Goal: Task Accomplishment & Management: Manage account settings

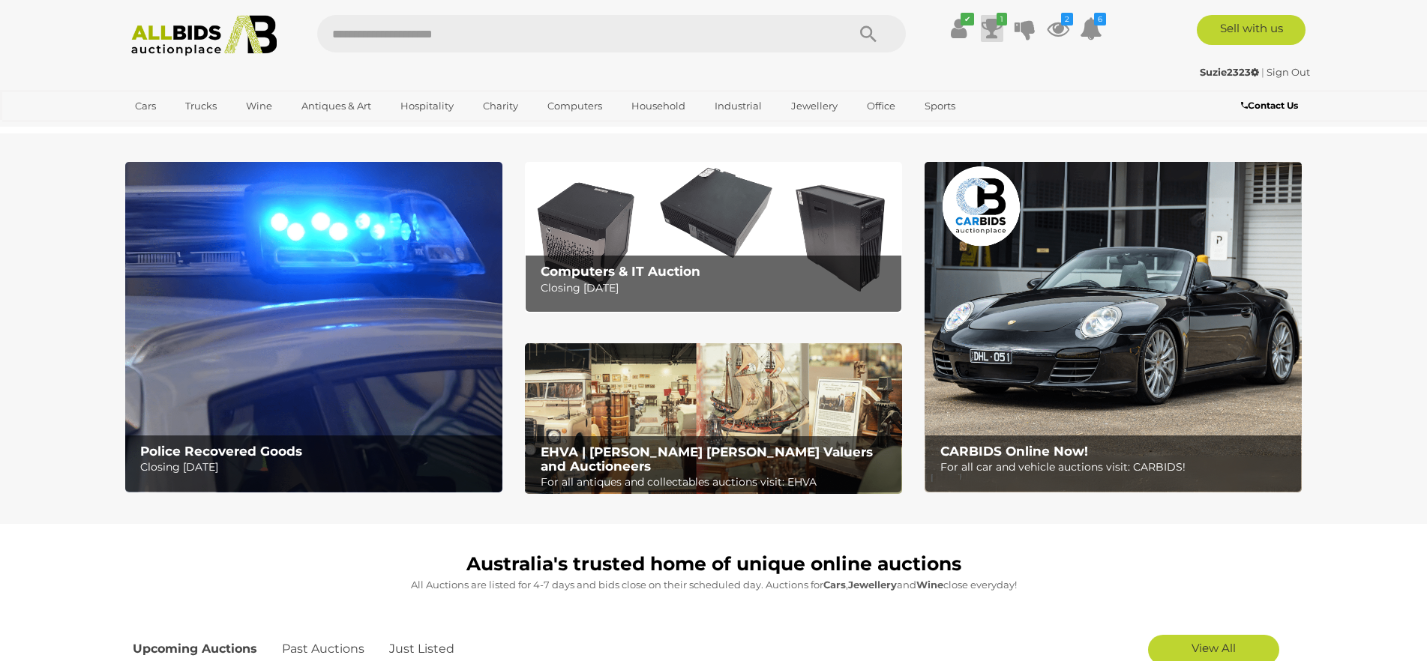
click at [993, 25] on icon at bounding box center [991, 28] width 21 height 27
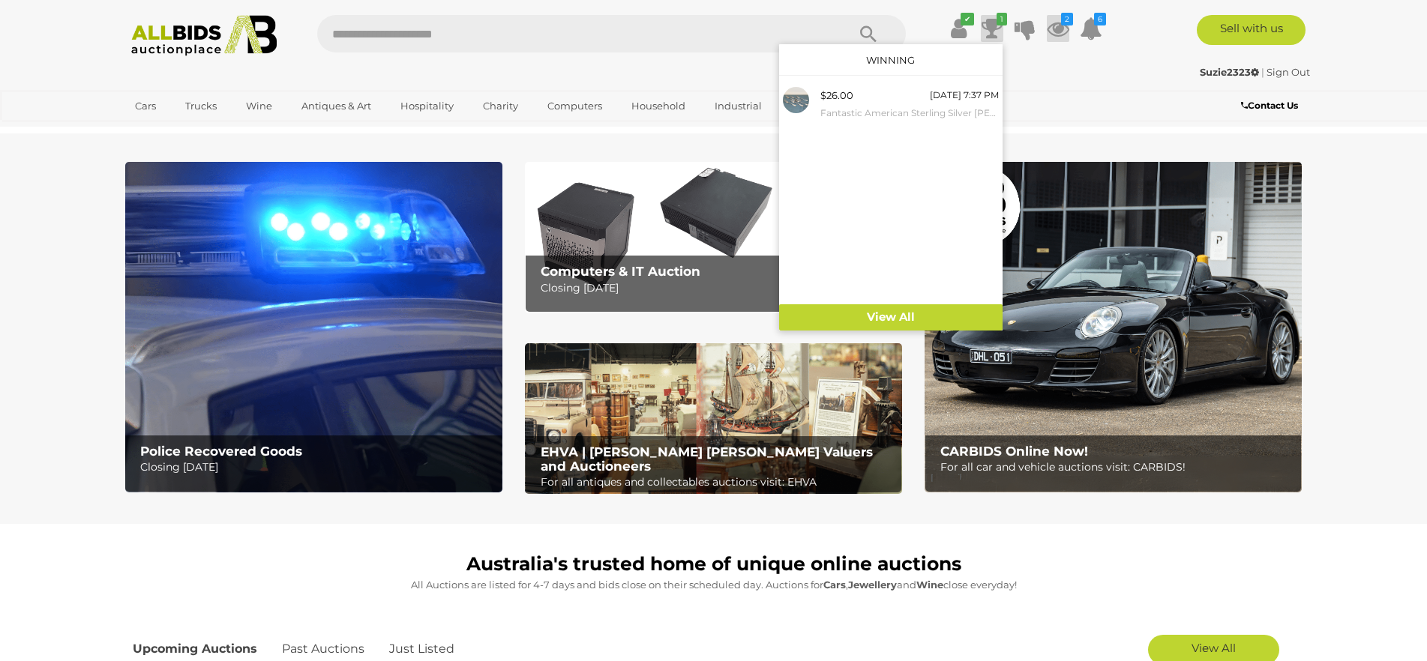
click at [1064, 25] on icon "2" at bounding box center [1067, 19] width 12 height 13
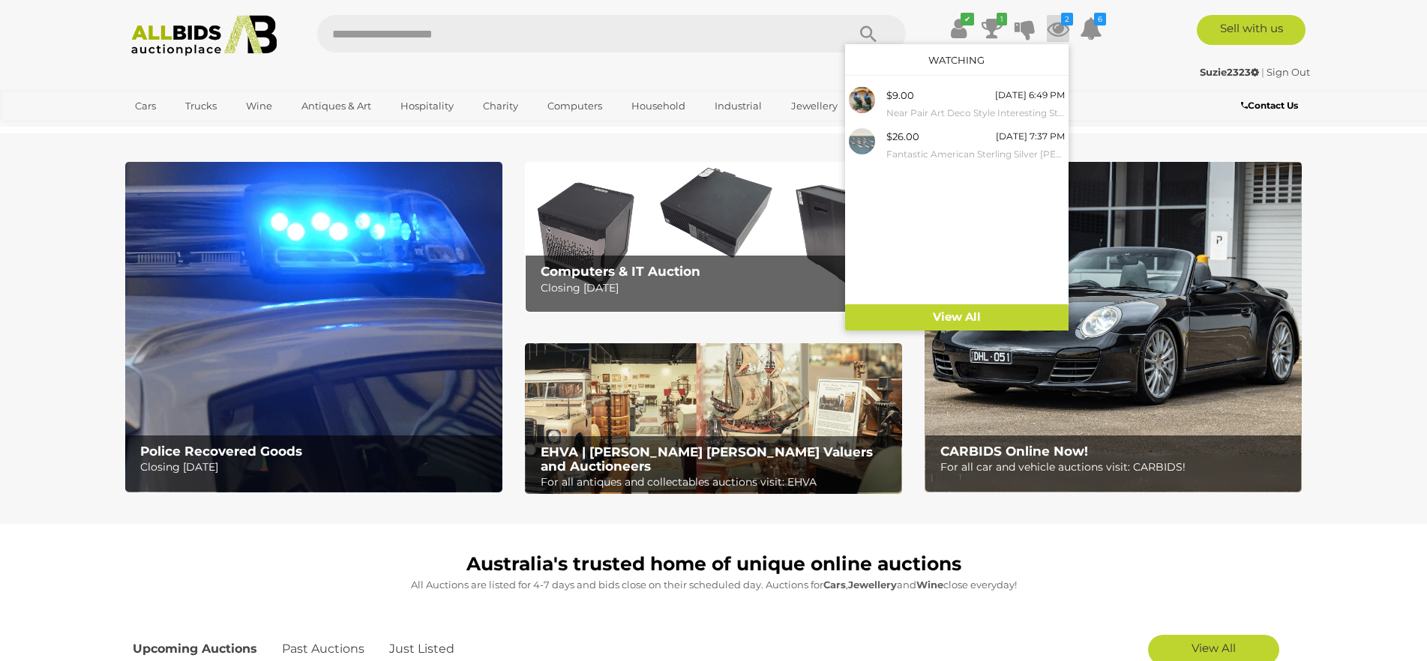
click at [1133, 25] on div "Sell with us" at bounding box center [1223, 30] width 204 height 30
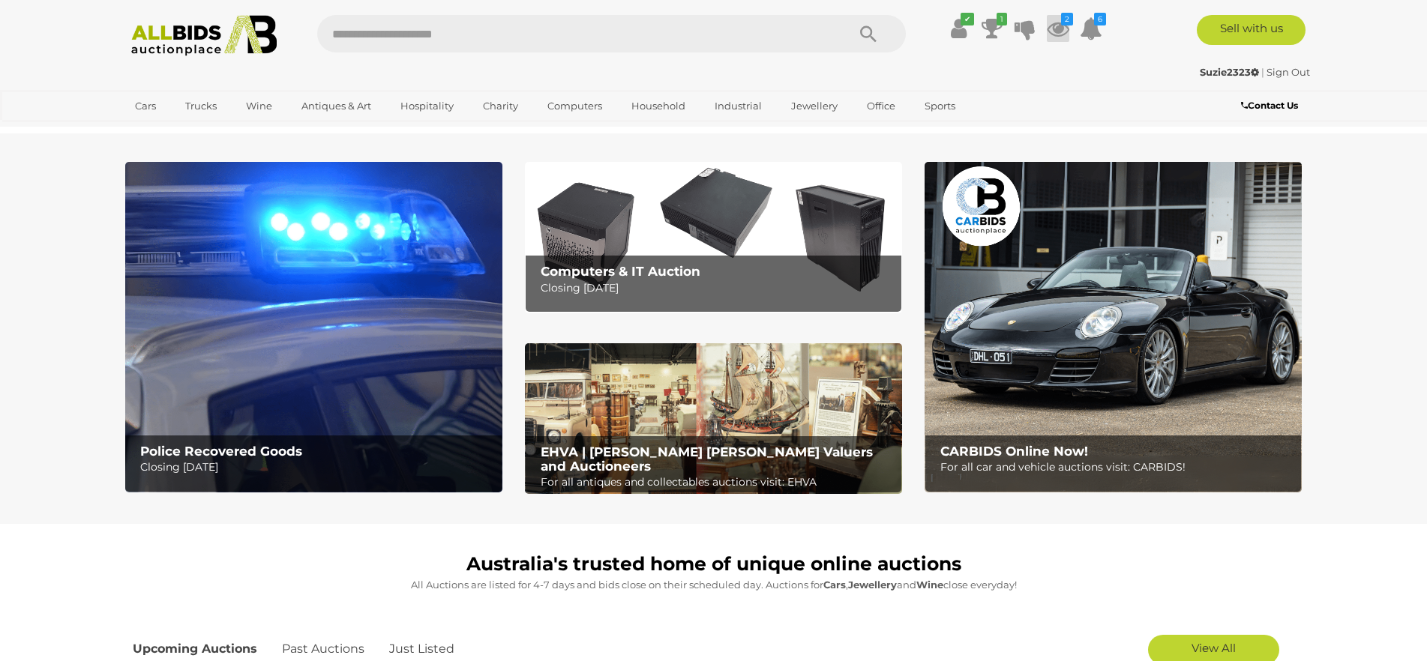
click at [1052, 21] on icon at bounding box center [1057, 28] width 22 height 27
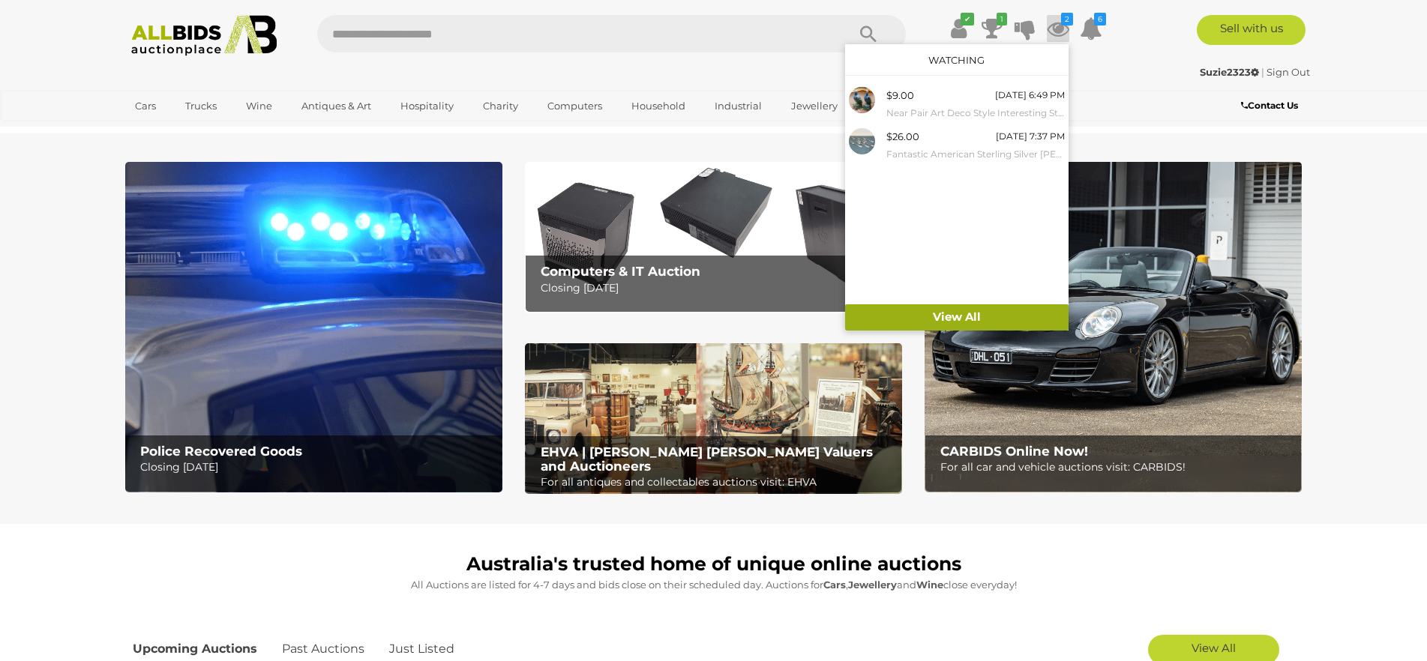
click at [966, 313] on link "View All" at bounding box center [956, 317] width 223 height 26
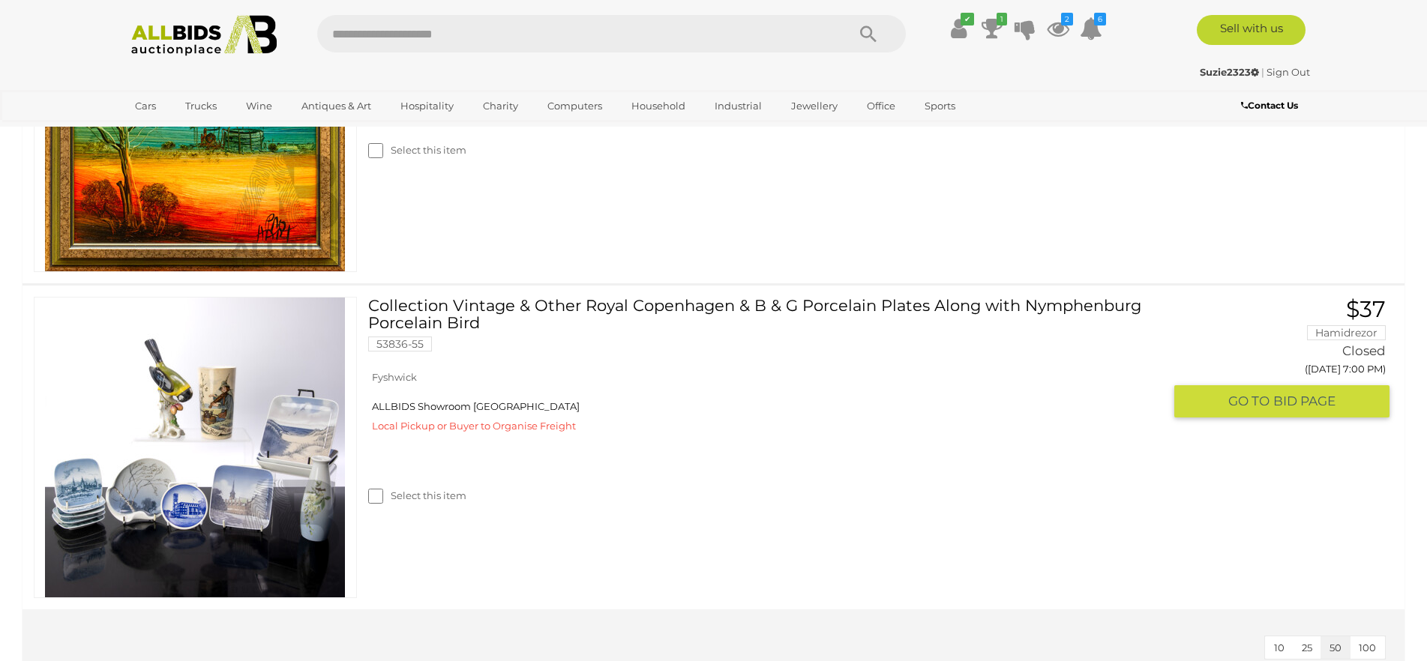
scroll to position [4873, 0]
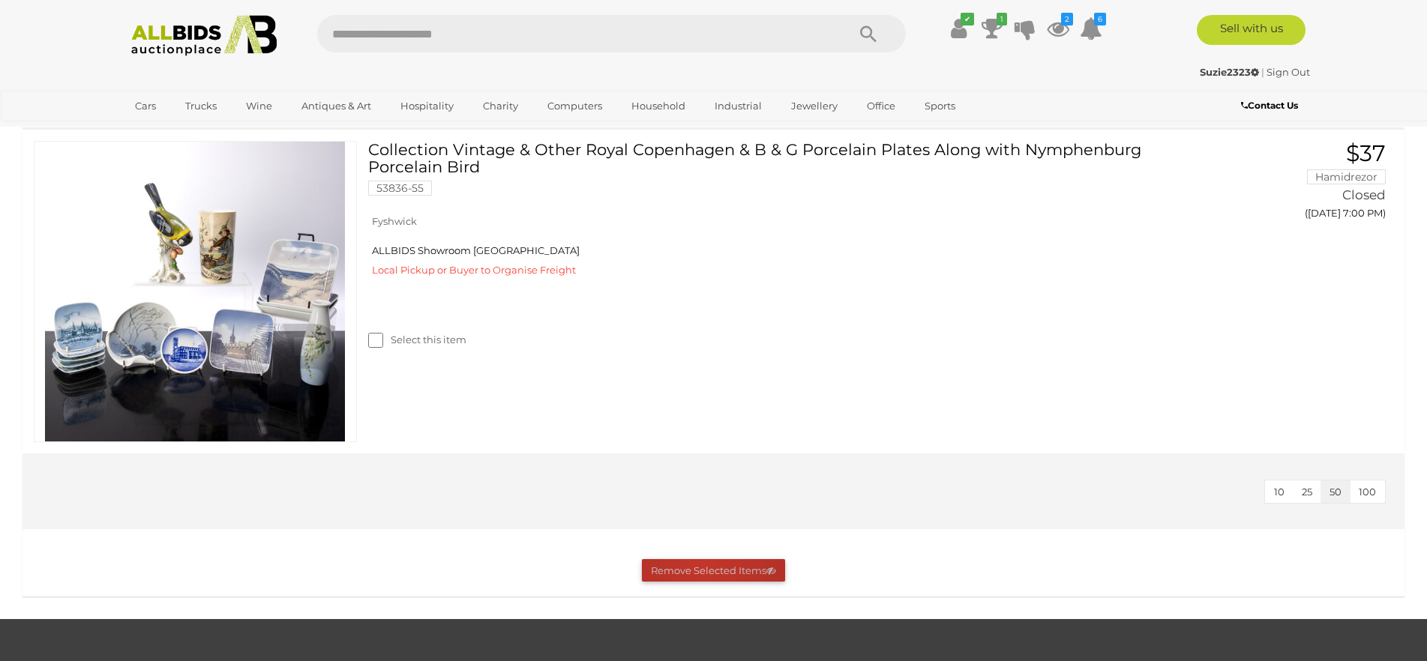
click at [702, 563] on button "Remove Selected Items" at bounding box center [713, 570] width 143 height 23
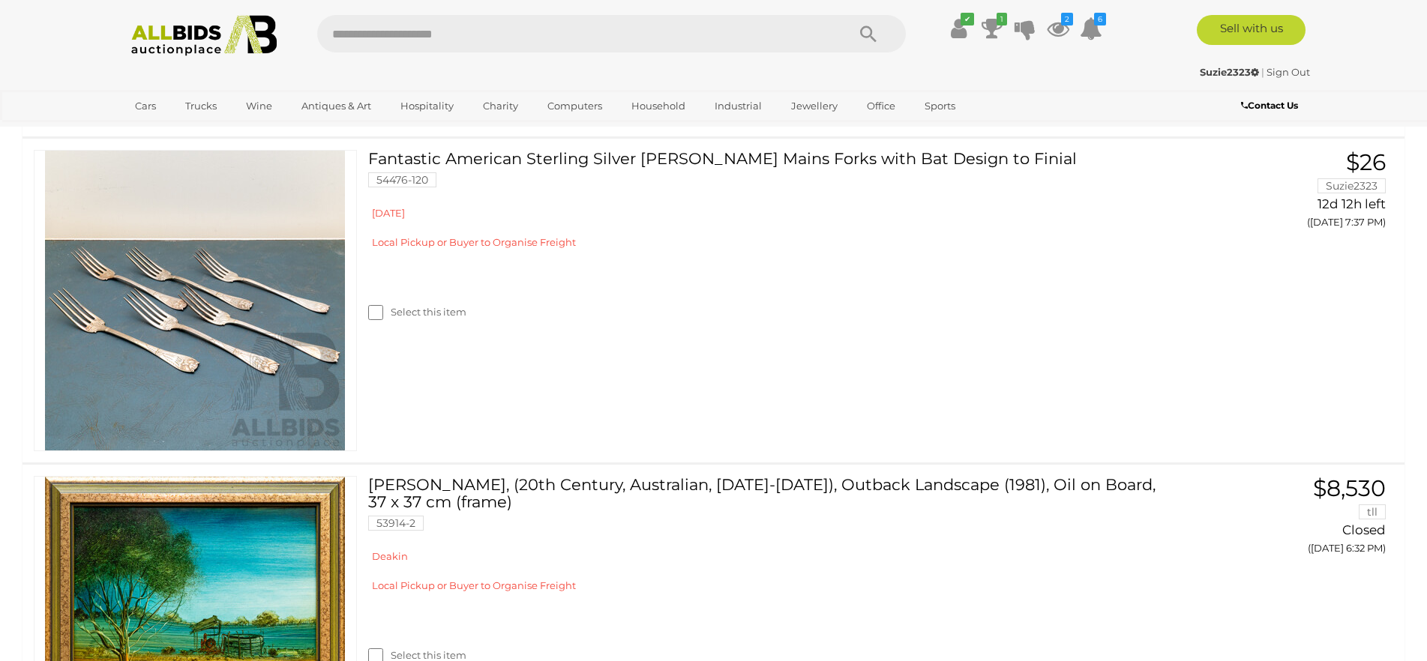
scroll to position [0, 0]
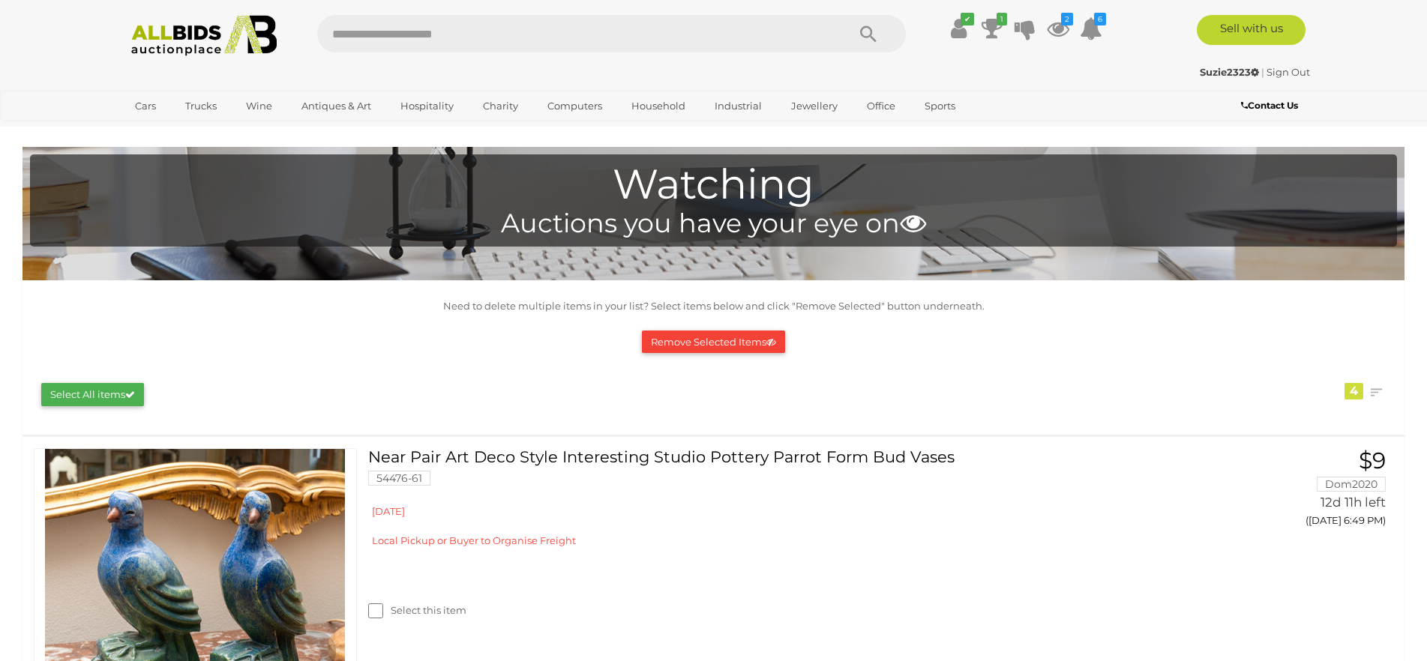
click at [246, 33] on img at bounding box center [204, 35] width 163 height 41
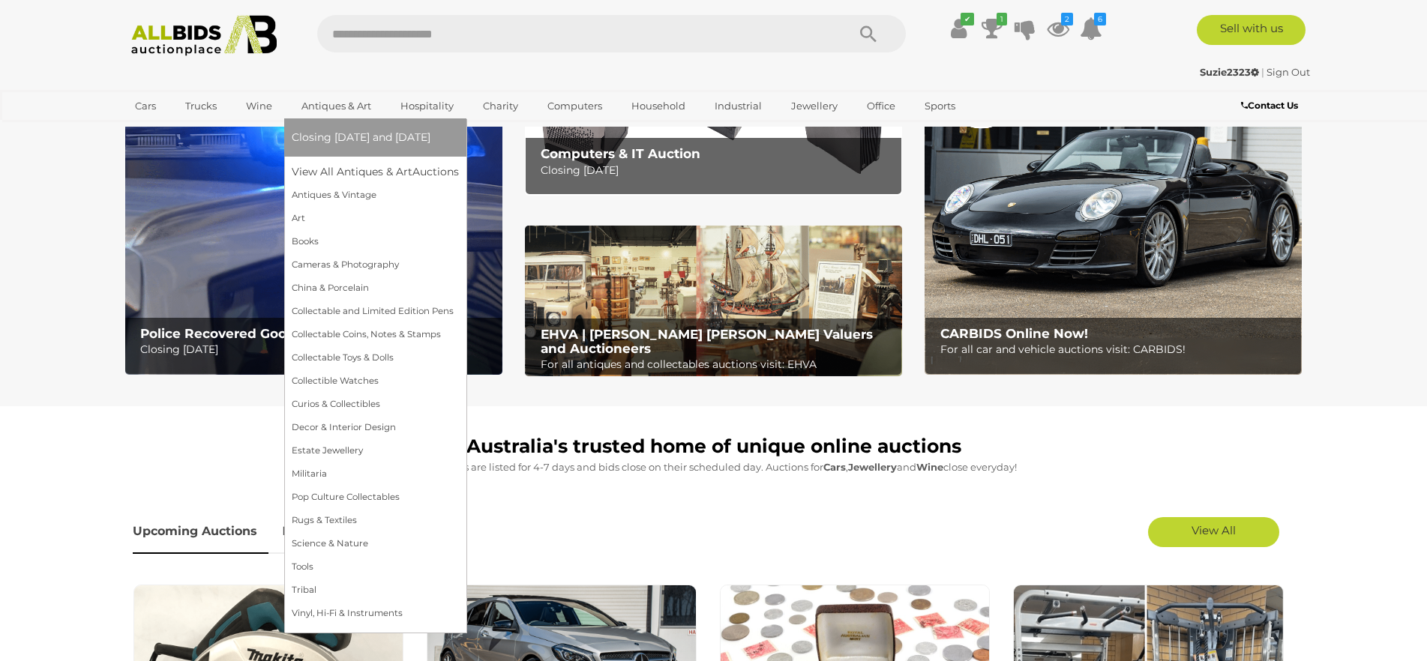
scroll to position [300, 0]
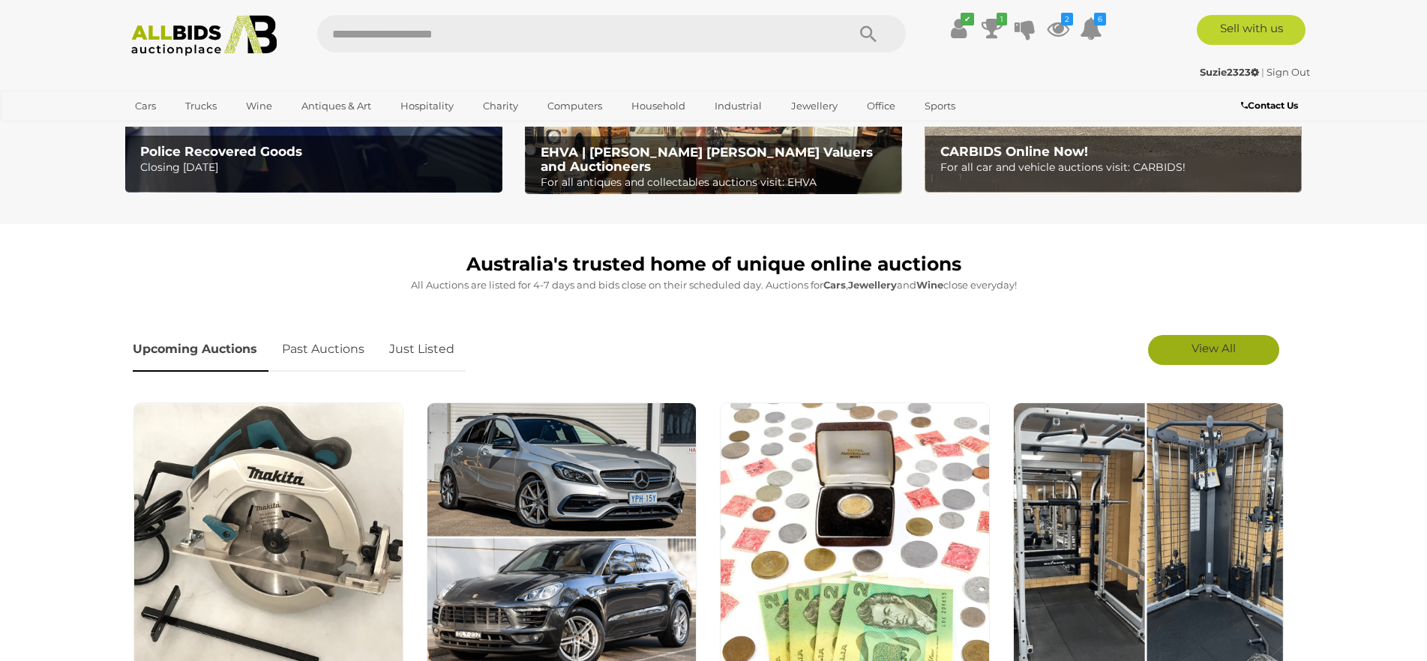
click at [1203, 348] on span "View All" at bounding box center [1213, 348] width 44 height 14
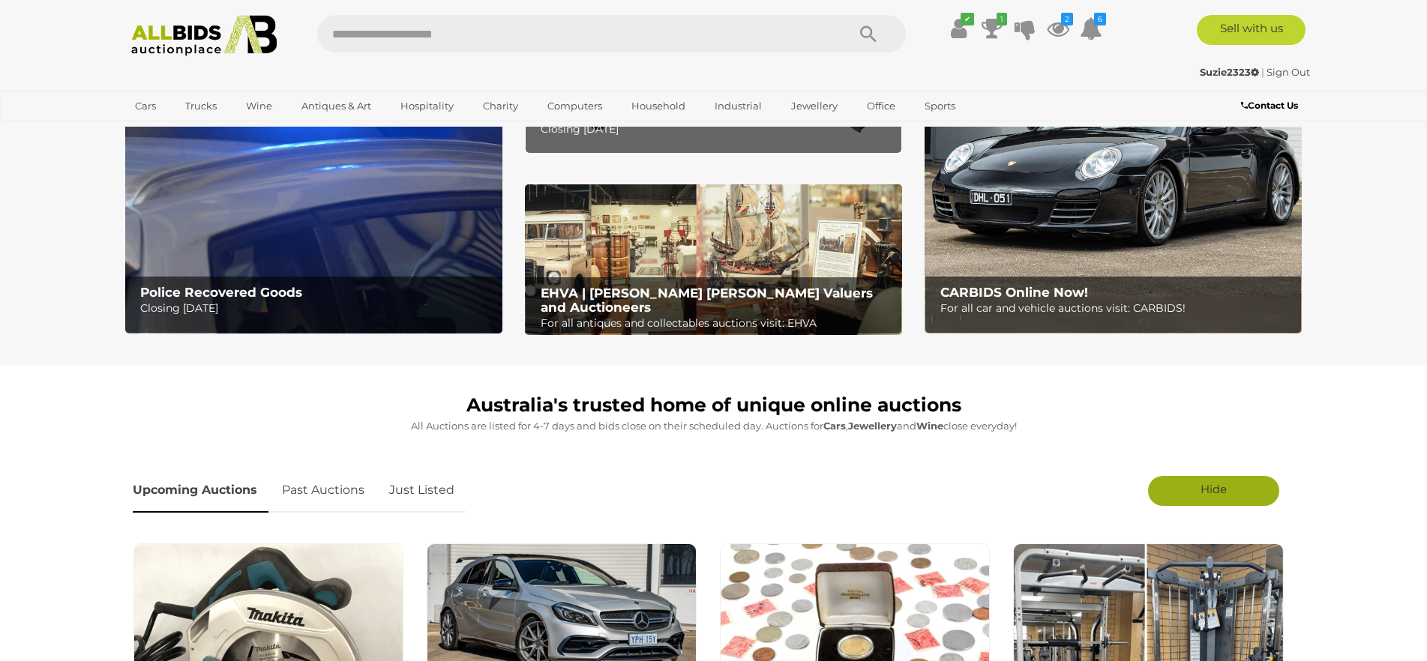
scroll to position [150, 0]
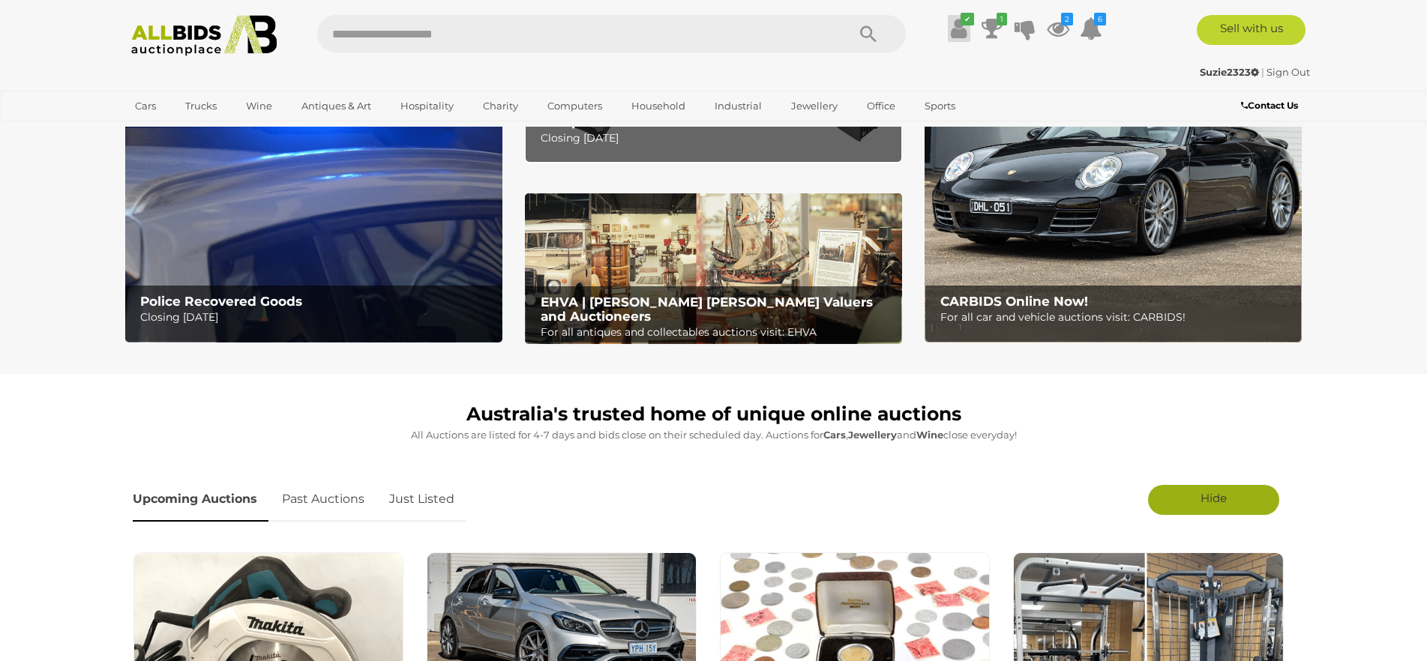
click at [960, 22] on icon "✔" at bounding box center [966, 19] width 13 height 13
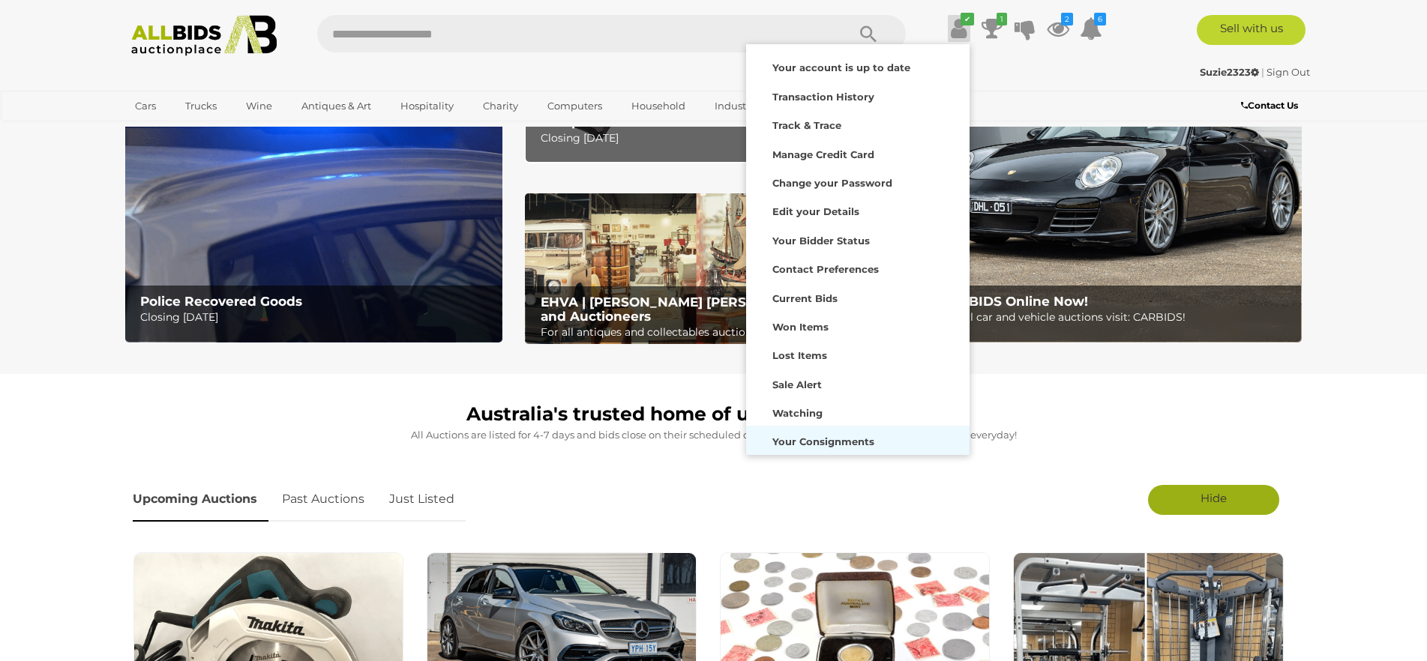
click at [850, 437] on strong "Your Consignments" at bounding box center [823, 442] width 102 height 12
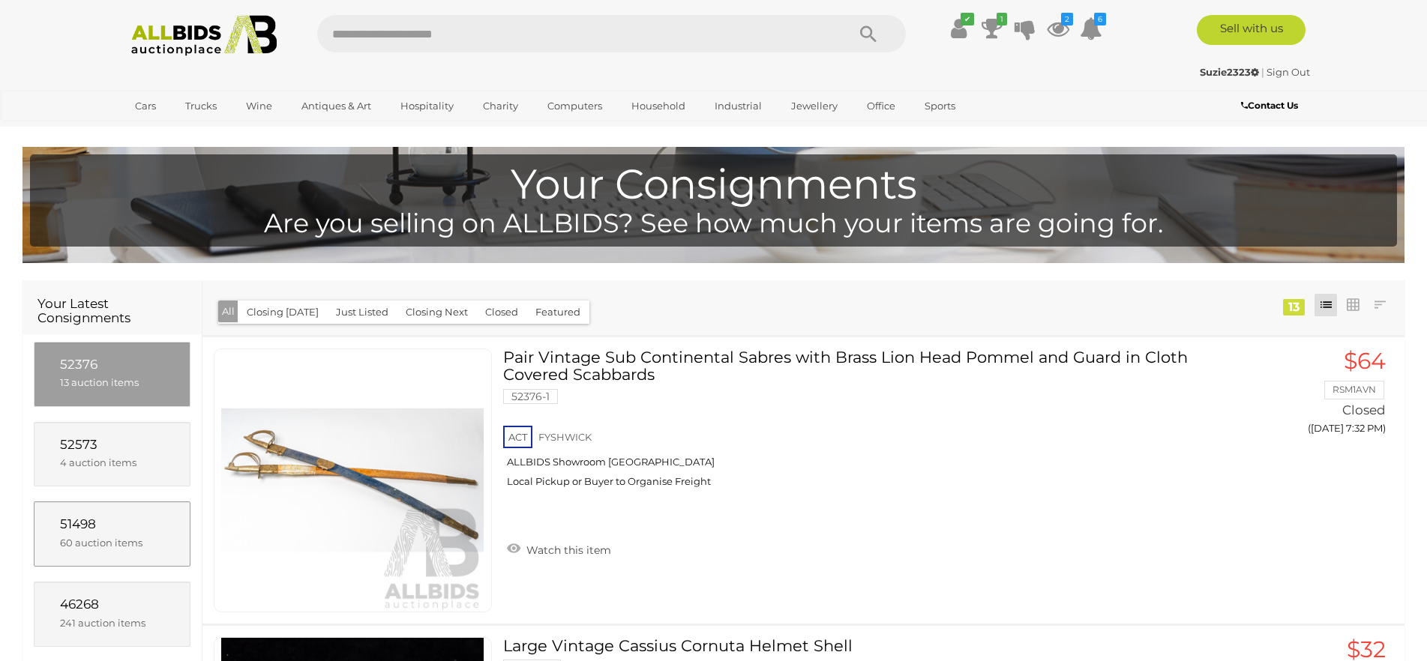
click at [91, 517] on span "51498" at bounding box center [78, 523] width 36 height 15
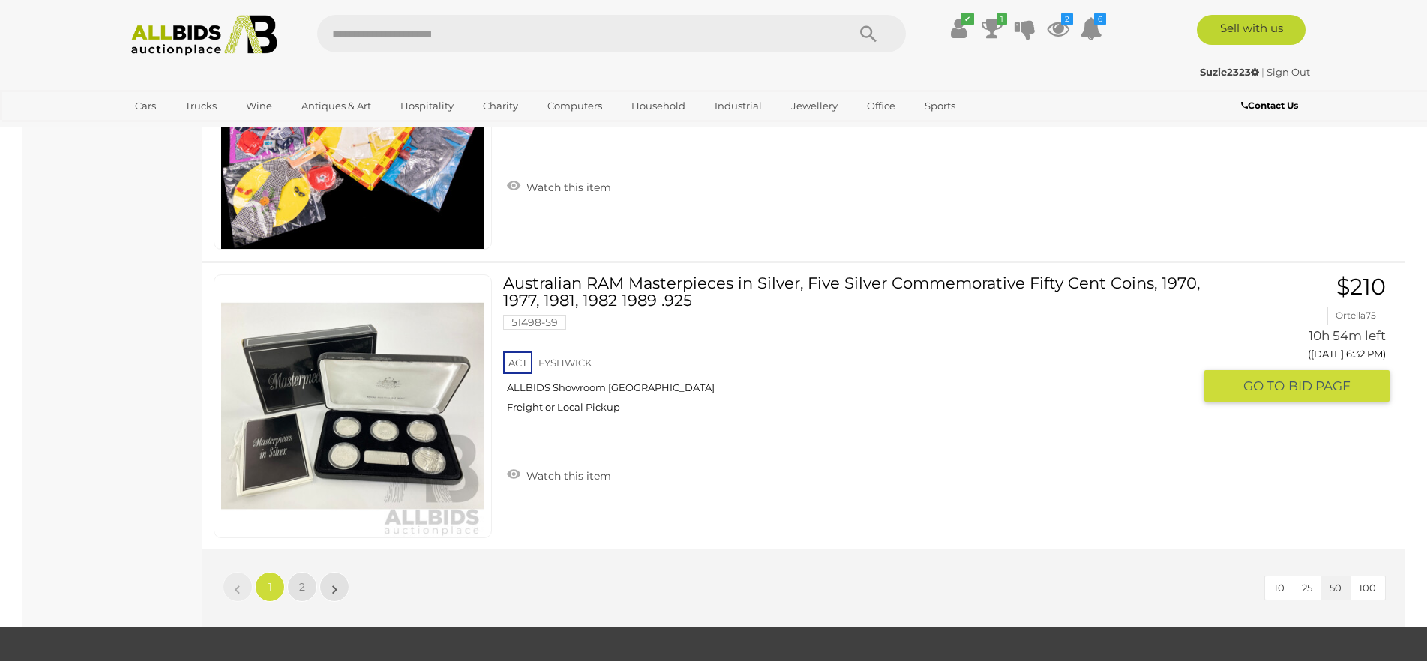
scroll to position [14295, 0]
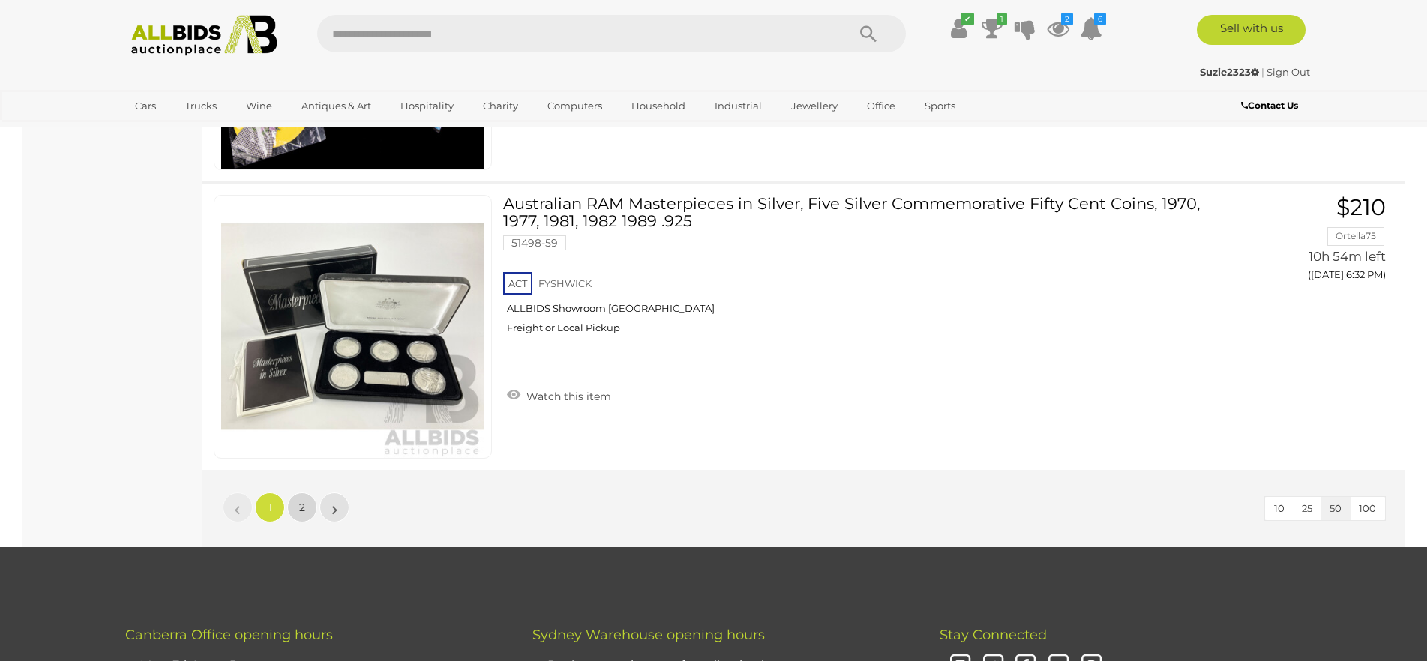
click at [301, 512] on span "2" at bounding box center [302, 507] width 6 height 13
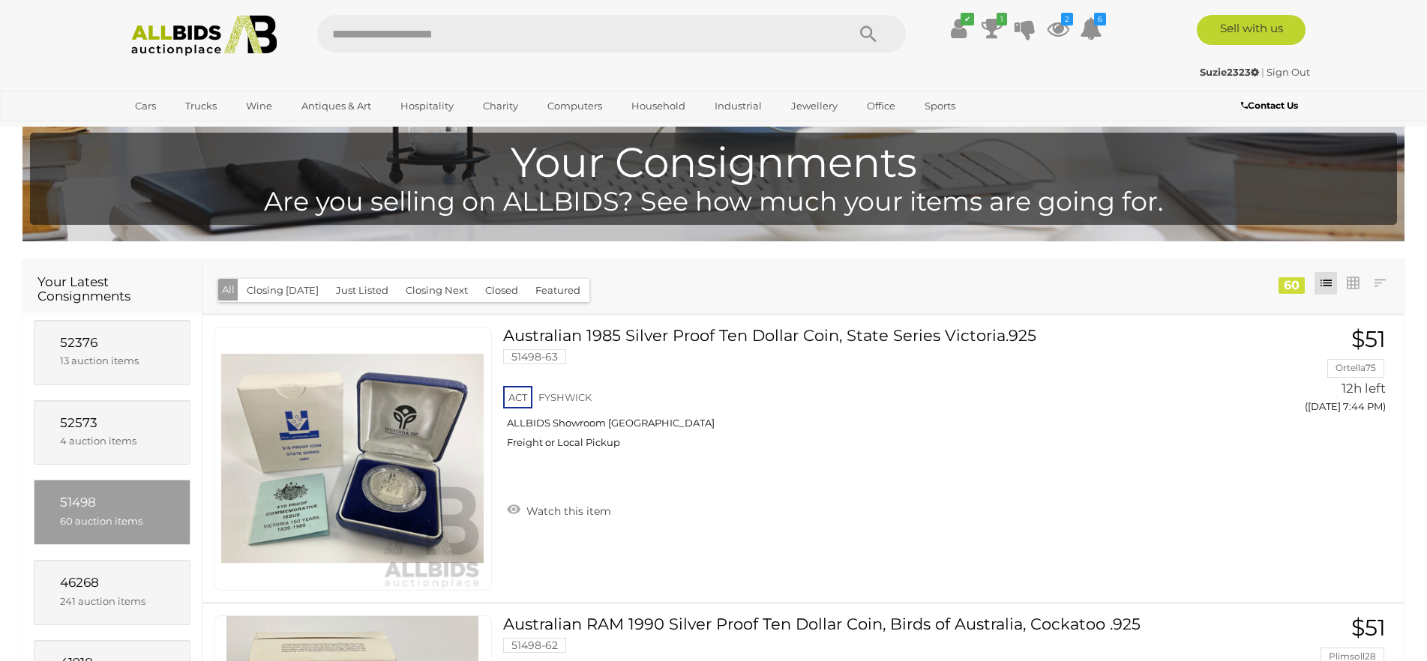
scroll to position [0, 0]
